Goal: Task Accomplishment & Management: Manage account settings

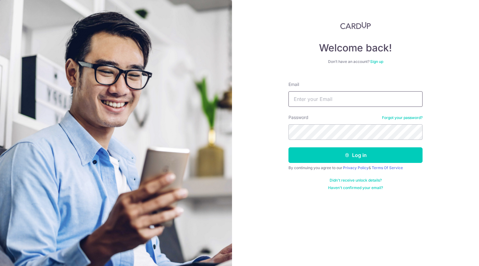
click at [346, 96] on input "Email" at bounding box center [355, 99] width 134 height 16
type input "samfu877@gmail.com"
click at [288, 147] on button "Log in" at bounding box center [355, 155] width 134 height 16
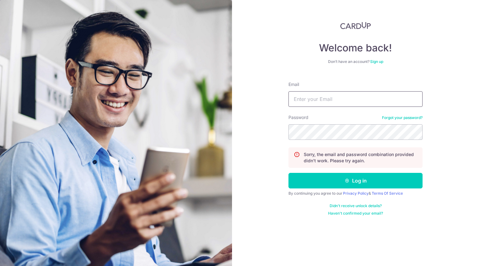
click at [331, 103] on input "Email" at bounding box center [355, 99] width 134 height 16
type input "[EMAIL_ADDRESS][DOMAIN_NAME]"
click at [288, 173] on button "Log in" at bounding box center [355, 181] width 134 height 16
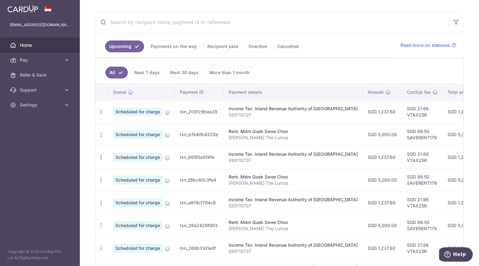
scroll to position [85, 0]
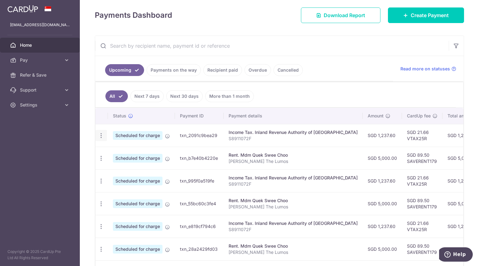
click at [102, 133] on icon "button" at bounding box center [101, 136] width 7 height 7
click at [130, 149] on span "Update payment" at bounding box center [134, 152] width 42 height 7
radio input "true"
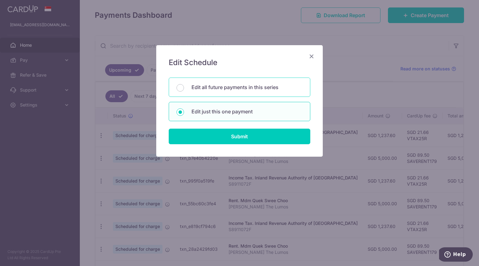
click at [237, 89] on p "Edit all future payments in this series" at bounding box center [246, 87] width 111 height 7
click at [184, 89] on input "Edit all future payments in this series" at bounding box center [179, 87] width 7 height 7
radio input "true"
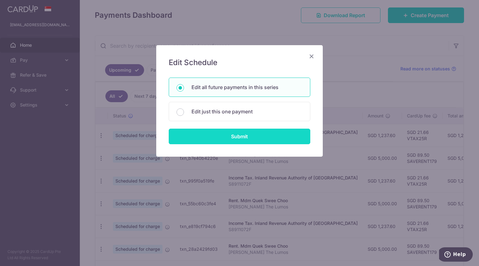
click at [246, 132] on input "Submit" at bounding box center [240, 137] width 142 height 16
radio input "true"
type input "1,237.60"
type input "S8911072F"
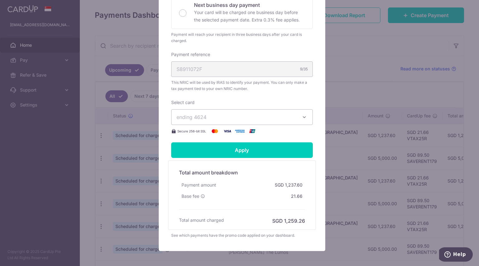
scroll to position [187, 0]
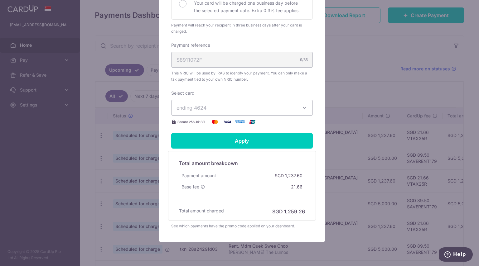
click at [305, 105] on button "ending 4624" at bounding box center [242, 108] width 142 height 16
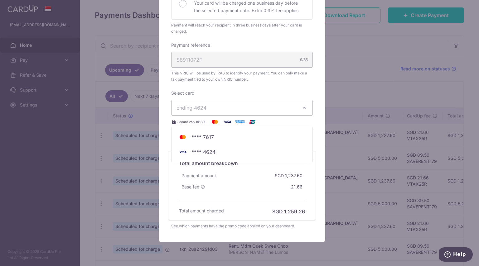
click at [317, 133] on div "Edit payment By clicking apply, you will make changes to all 6 payments to Inla…" at bounding box center [242, 50] width 167 height 384
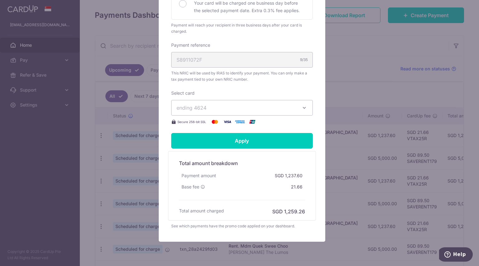
click at [310, 36] on div "Enter payment amount 1,237.60 1237.60 SGD To change the payment amount, please …" at bounding box center [242, 17] width 142 height 216
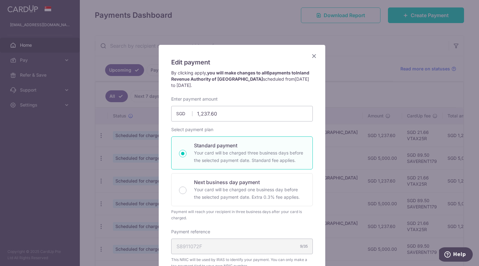
scroll to position [0, 0]
click at [312, 58] on icon "Close" at bounding box center [313, 56] width 7 height 8
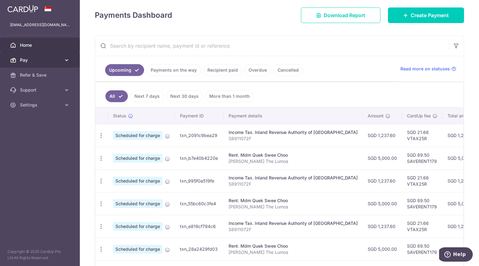
click at [54, 59] on span "Pay" at bounding box center [40, 60] width 41 height 6
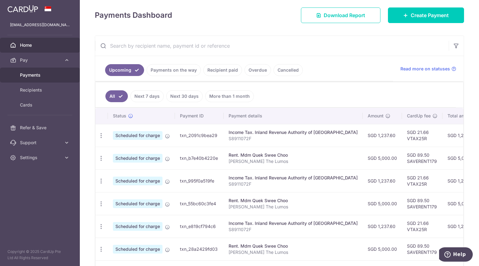
click at [52, 73] on span "Payments" at bounding box center [40, 75] width 41 height 6
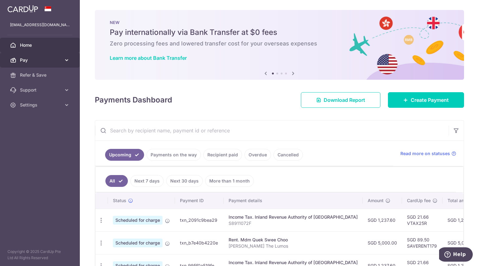
click at [27, 63] on span "Pay" at bounding box center [40, 60] width 41 height 6
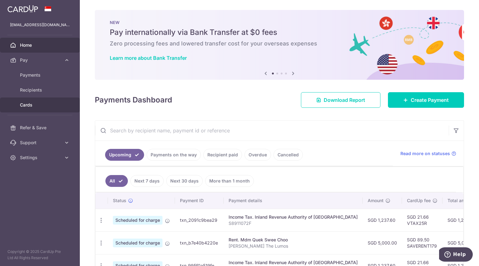
click at [36, 103] on span "Cards" at bounding box center [40, 105] width 41 height 6
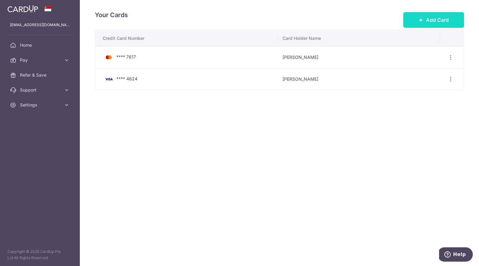
click at [418, 19] on button "Add Card" at bounding box center [433, 20] width 61 height 16
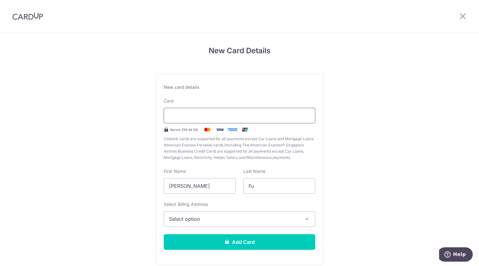
click at [213, 111] on div at bounding box center [240, 116] width 152 height 16
click at [221, 223] on div "Select Billing Address Select option Add Billing Address My Billing Addresses […" at bounding box center [240, 214] width 152 height 26
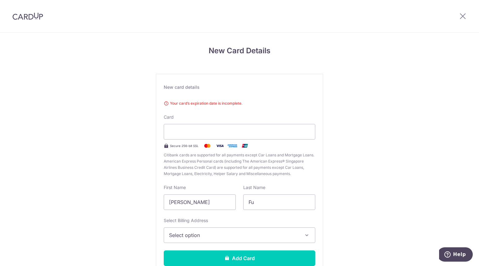
click at [221, 232] on span "Select option" at bounding box center [234, 235] width 130 height 7
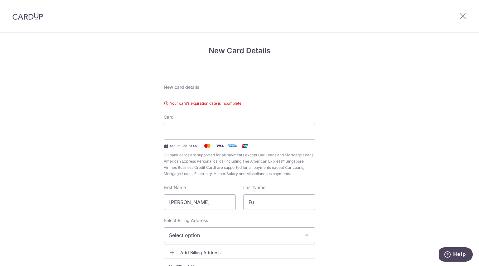
scroll to position [44, 0]
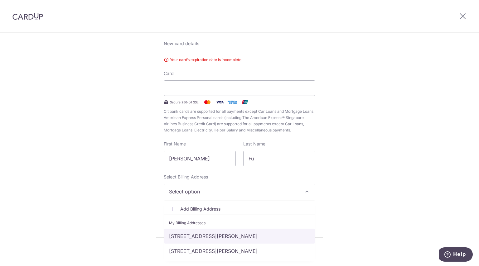
click at [220, 235] on link "9 Leonie Hill #16-03, The Lumos, Singapore, Singapore-239220" at bounding box center [239, 236] width 151 height 15
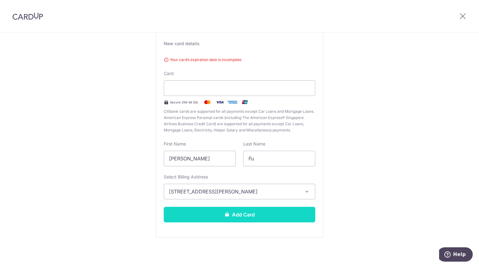
click at [224, 218] on button "Add Card" at bounding box center [240, 215] width 152 height 16
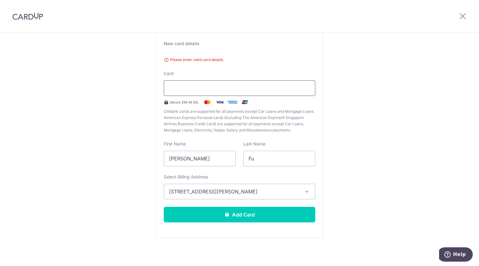
scroll to position [27, 0]
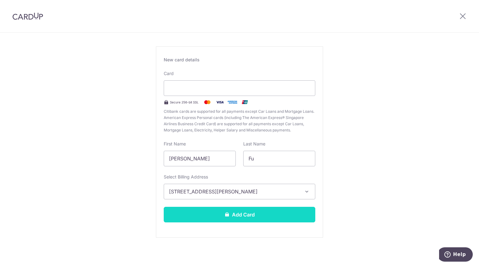
click at [246, 214] on button "Add Card" at bounding box center [240, 215] width 152 height 16
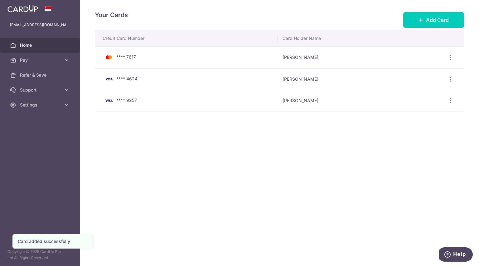
click at [35, 46] on span "Home" at bounding box center [40, 45] width 41 height 6
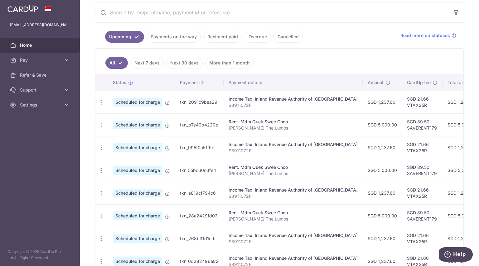
scroll to position [125, 0]
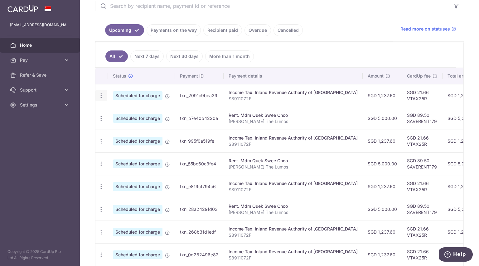
click at [99, 93] on icon "button" at bounding box center [101, 96] width 7 height 7
click at [120, 111] on span "Update payment" at bounding box center [134, 112] width 42 height 7
radio input "true"
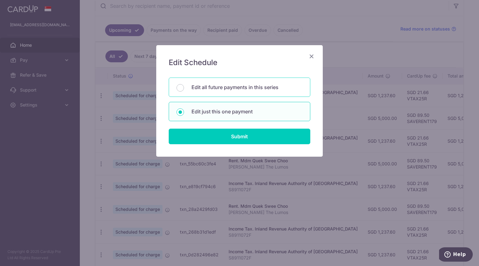
click at [234, 92] on div "Edit all future payments in this series" at bounding box center [240, 87] width 142 height 19
radio input "true"
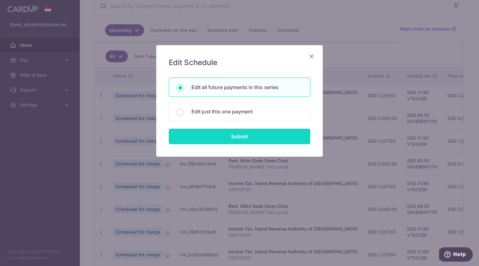
click at [236, 132] on input "Submit" at bounding box center [240, 137] width 142 height 16
radio input "true"
type input "1,237.60"
type input "S8911072F"
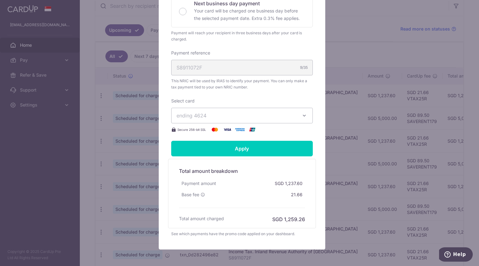
scroll to position [187, 0]
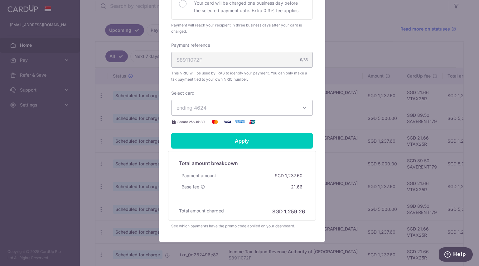
click at [228, 107] on span "ending 4624" at bounding box center [236, 107] width 120 height 7
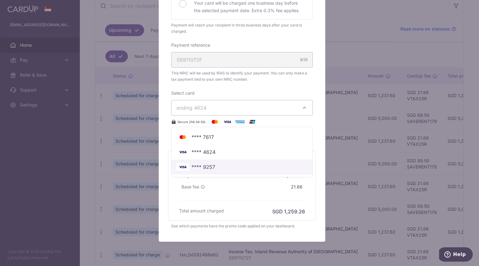
click at [225, 162] on link "**** 9257" at bounding box center [241, 167] width 141 height 15
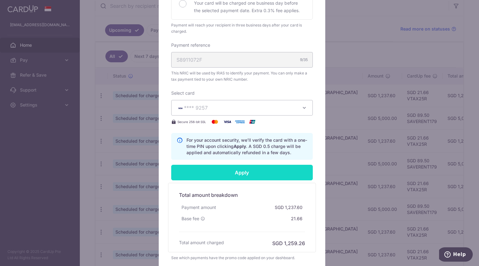
scroll to position [218, 0]
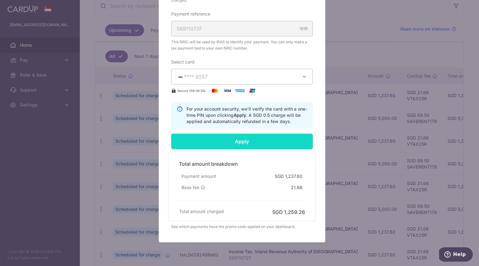
click at [231, 137] on input "Apply" at bounding box center [242, 142] width 142 height 16
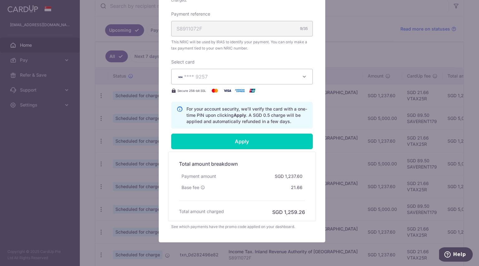
type input "Successfully Applied"
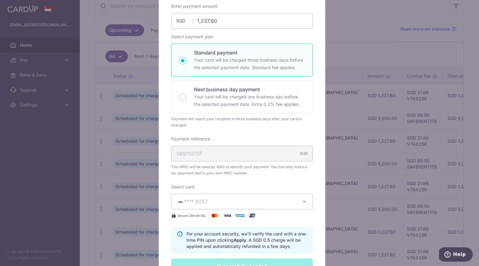
scroll to position [0, 0]
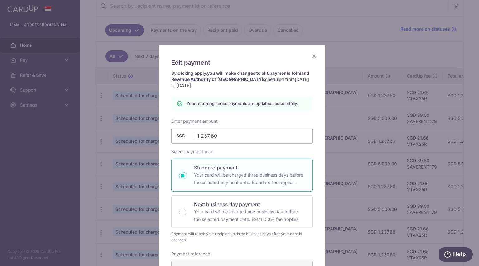
click at [311, 54] on icon "Close" at bounding box center [313, 56] width 7 height 8
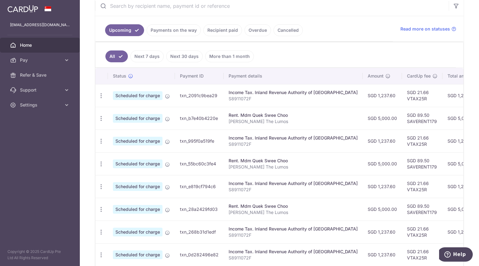
scroll to position [149, 0]
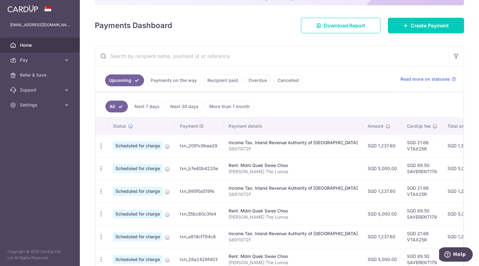
scroll to position [178, 0]
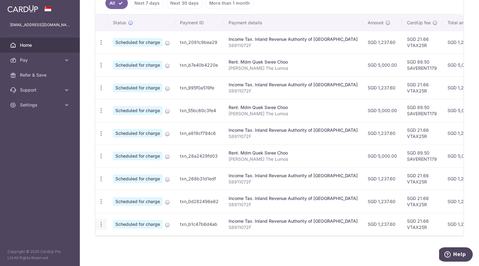
click at [98, 221] on icon "button" at bounding box center [101, 224] width 7 height 7
click at [128, 242] on span "Update payment" at bounding box center [134, 241] width 42 height 7
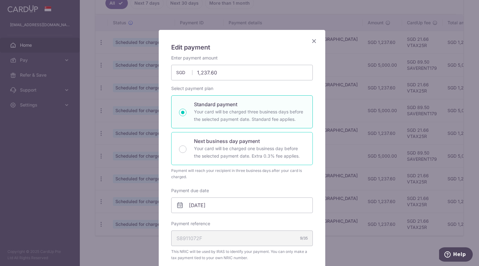
scroll to position [0, 0]
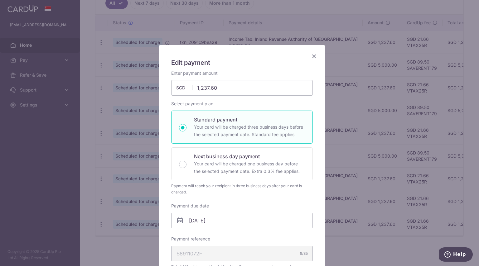
click at [315, 57] on icon "Close" at bounding box center [313, 56] width 7 height 8
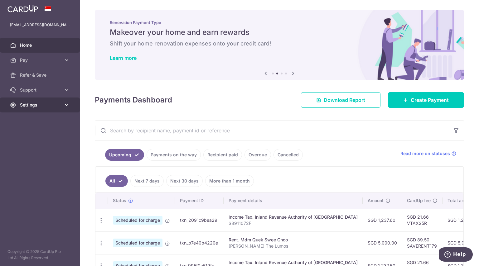
click at [51, 105] on span "Settings" at bounding box center [40, 105] width 41 height 6
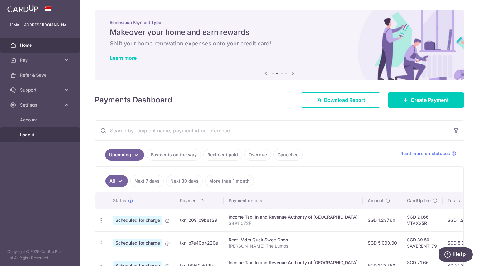
click at [35, 133] on span "Logout" at bounding box center [40, 135] width 41 height 6
